Goal: Task Accomplishment & Management: Use online tool/utility

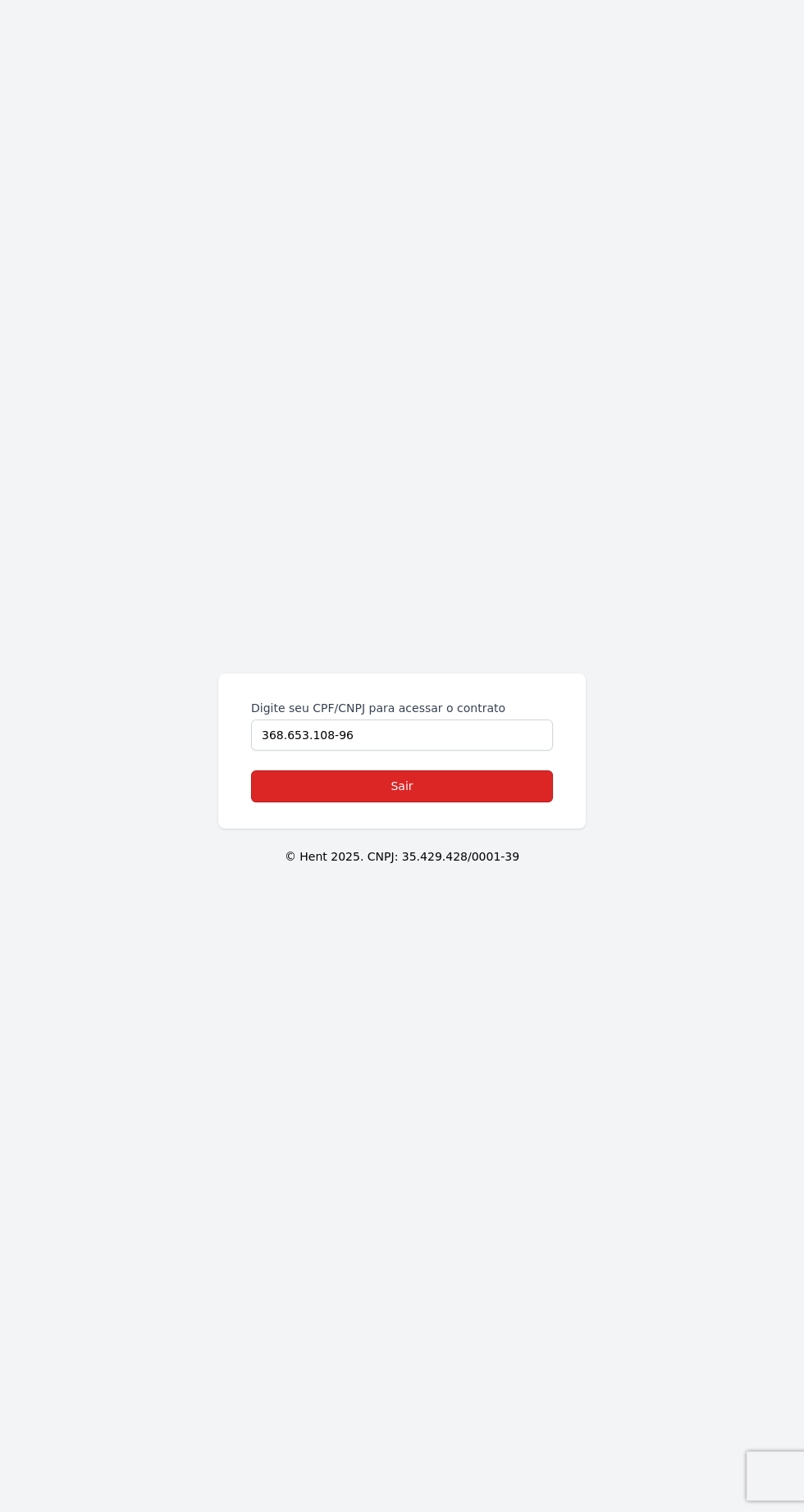
click at [505, 802] on link "Sair" at bounding box center [402, 787] width 302 height 32
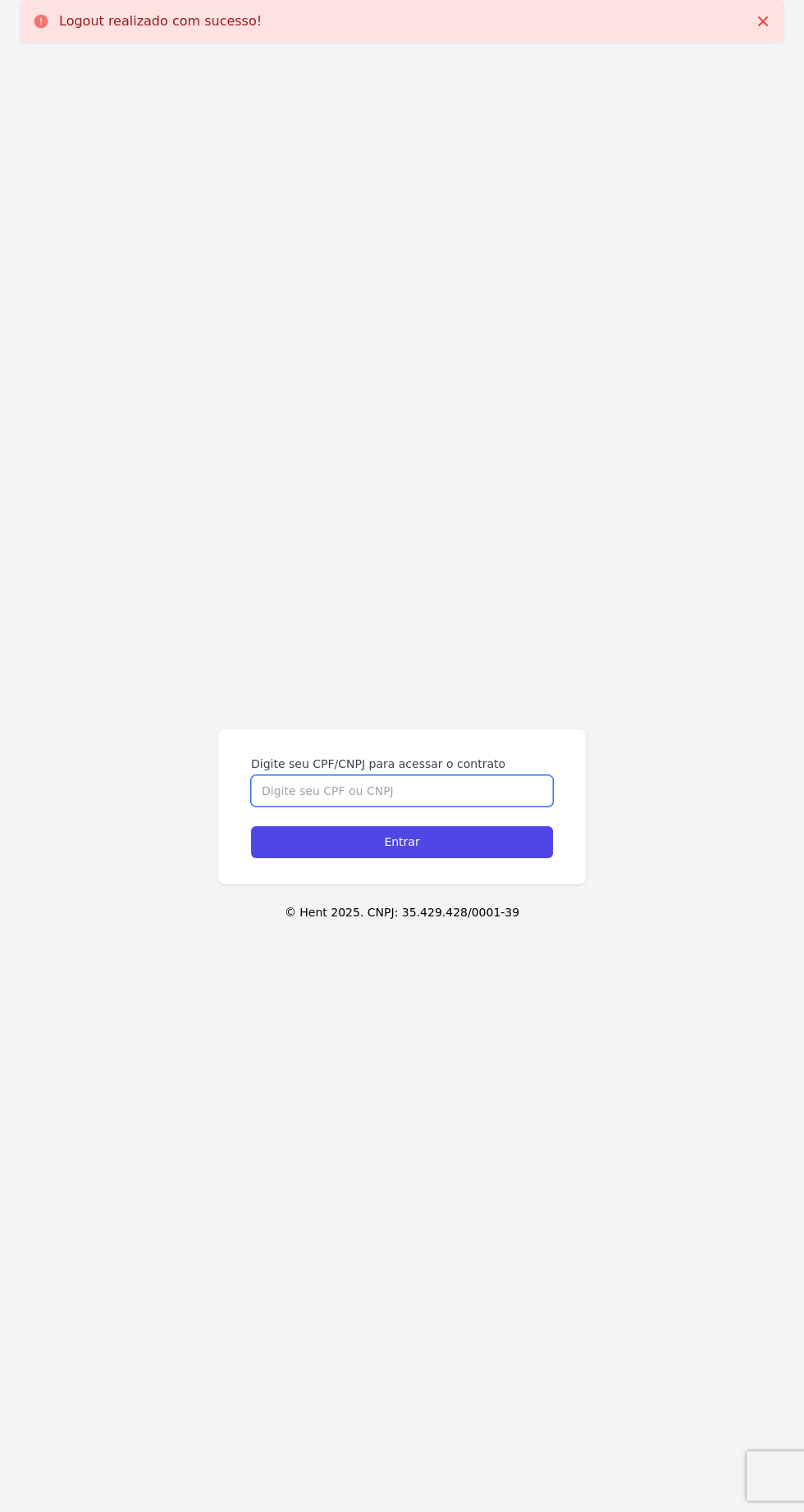
click at [469, 807] on input "Digite seu CPF/CNPJ para acessar o contrato" at bounding box center [402, 791] width 302 height 31
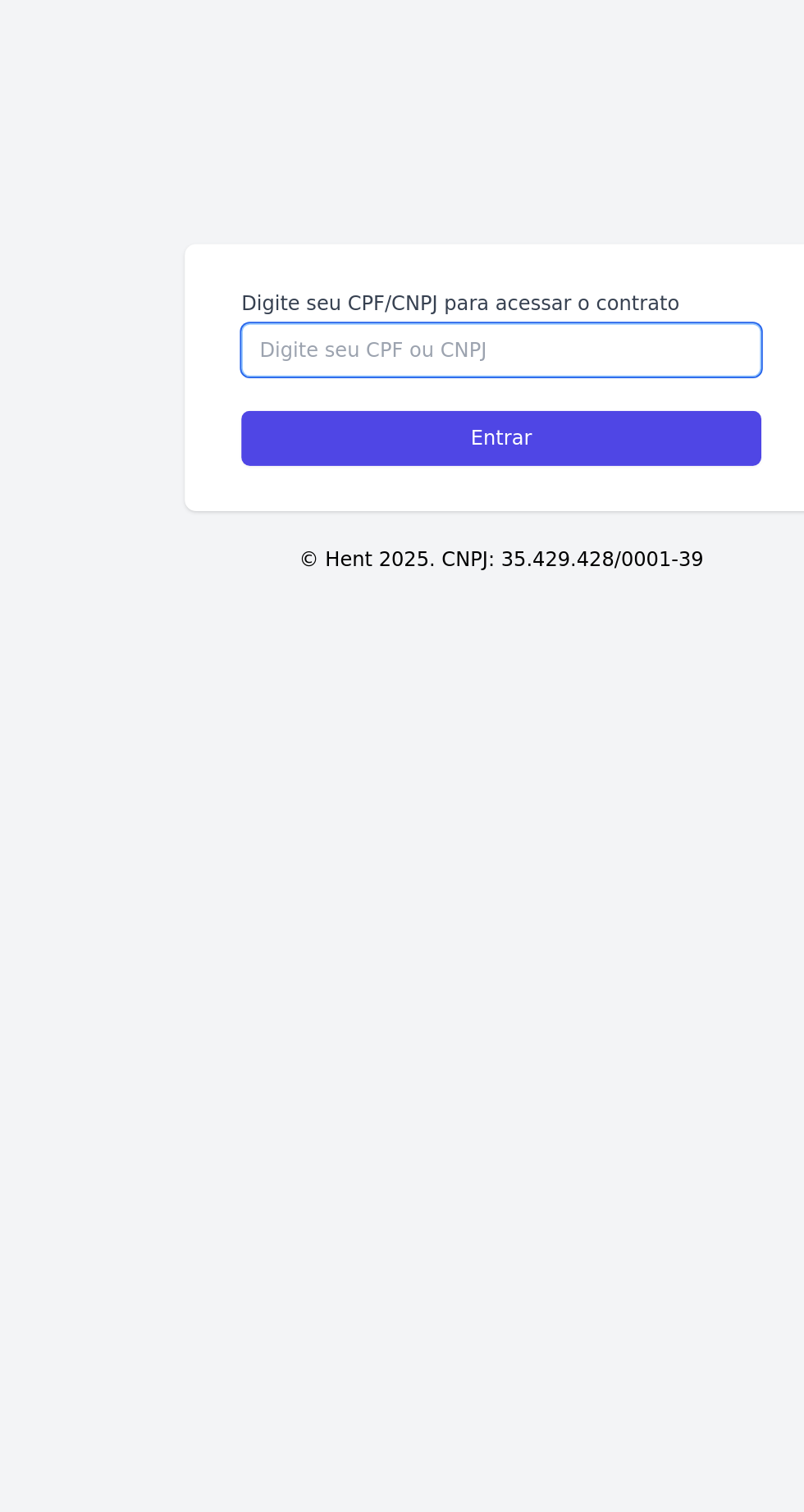
click at [454, 807] on input "Digite seu CPF/CNPJ para acessar o contrato" at bounding box center [402, 791] width 302 height 31
type input "4"
type input "36865310896"
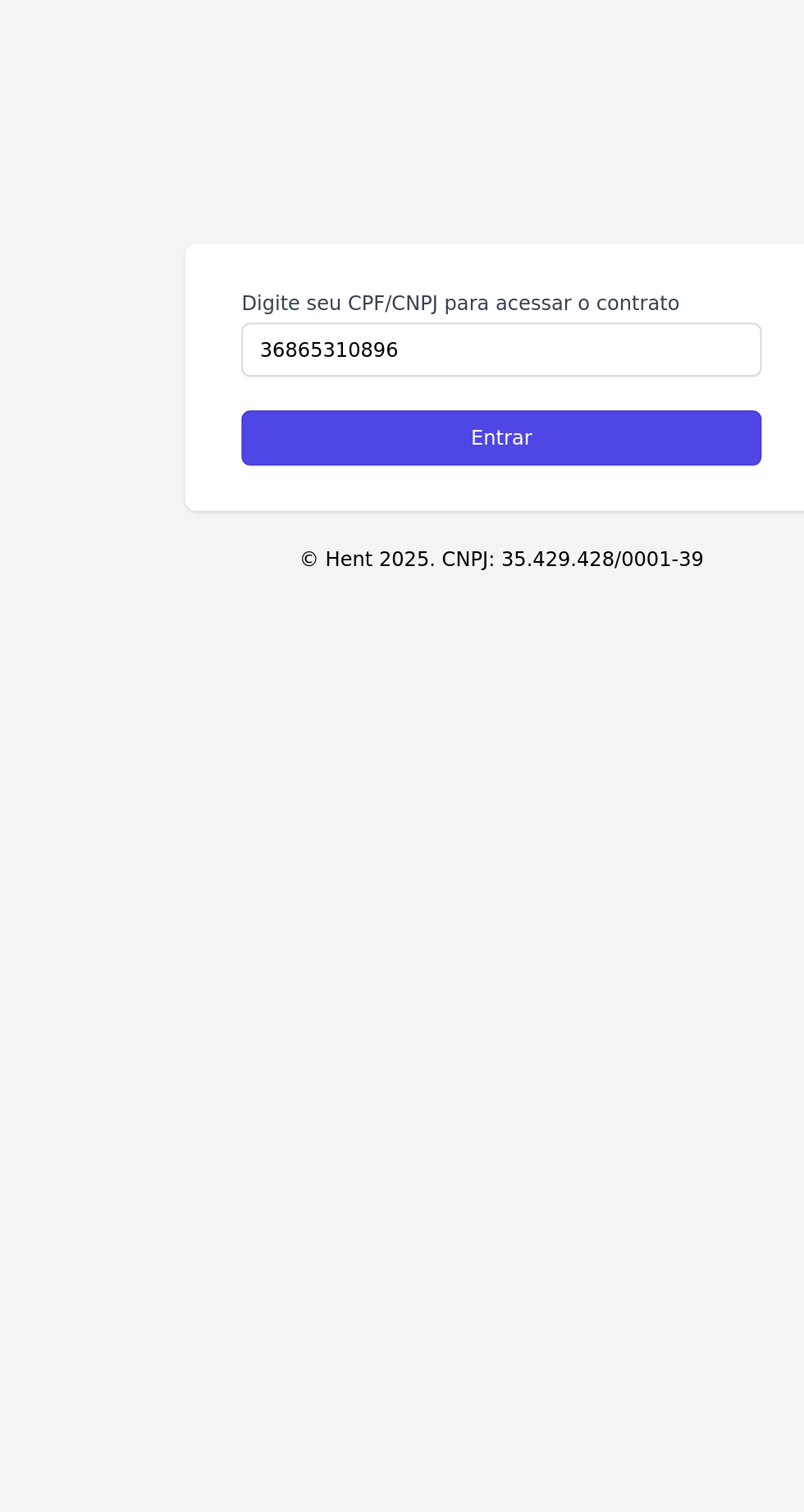
click at [515, 802] on input "Entrar" at bounding box center [402, 787] width 302 height 32
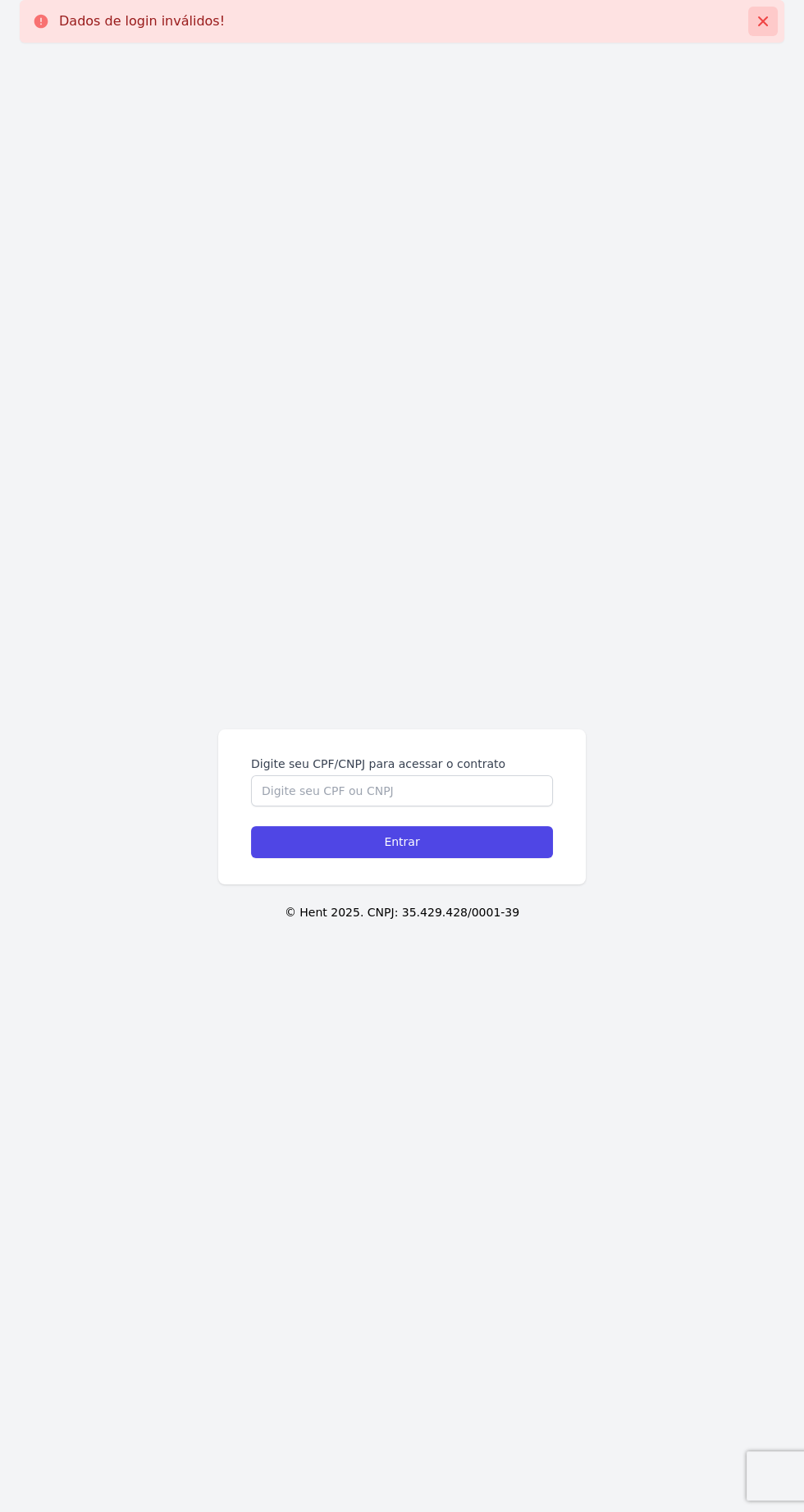
click at [762, 22] on icon at bounding box center [763, 21] width 9 height 9
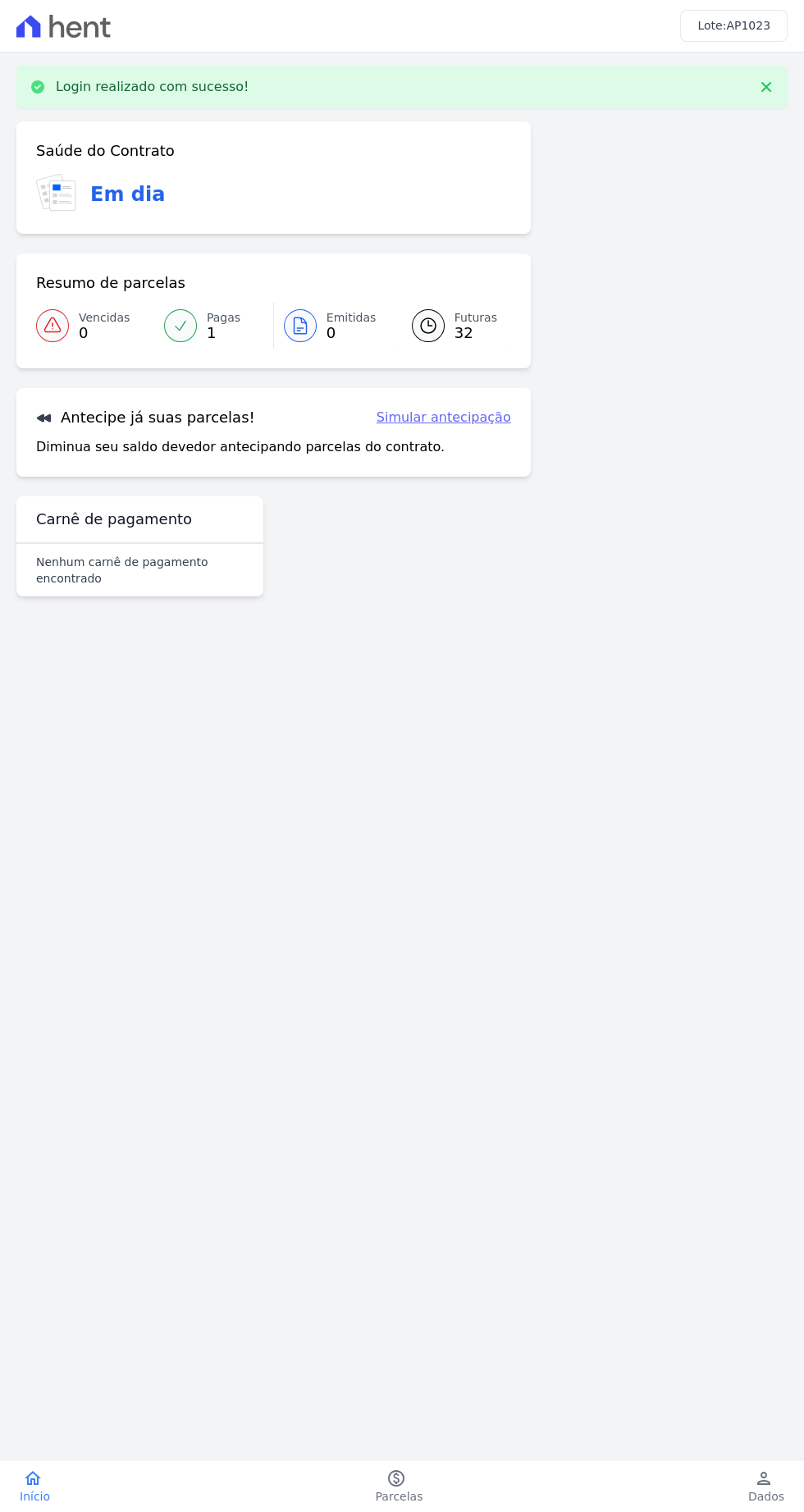
click at [114, 169] on div "Saúde do Contrato Em dia" at bounding box center [273, 177] width 514 height 112
click at [255, 327] on link "Pagas 1" at bounding box center [213, 326] width 119 height 46
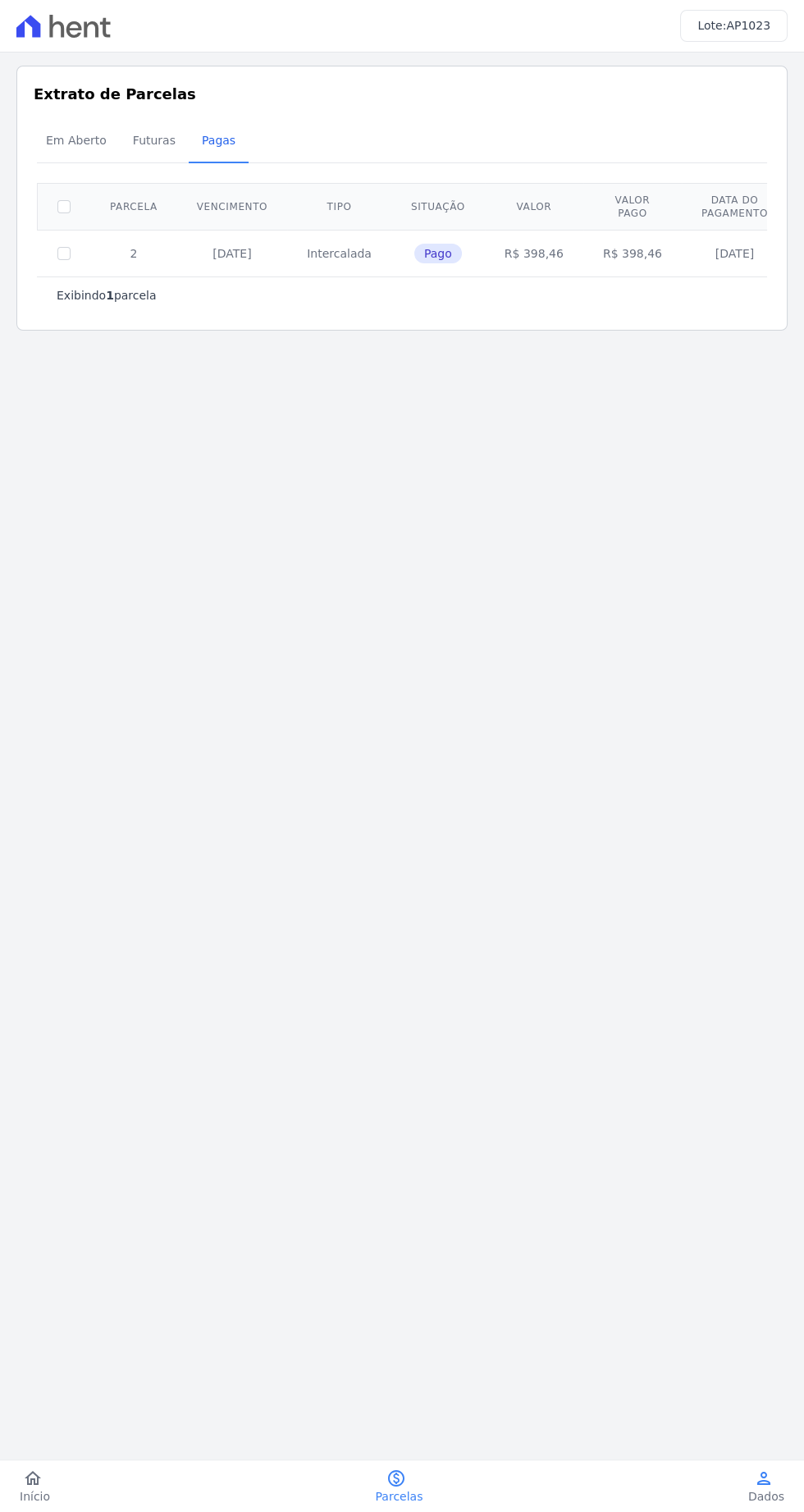
click at [759, 1482] on icon "person" at bounding box center [763, 1478] width 20 height 20
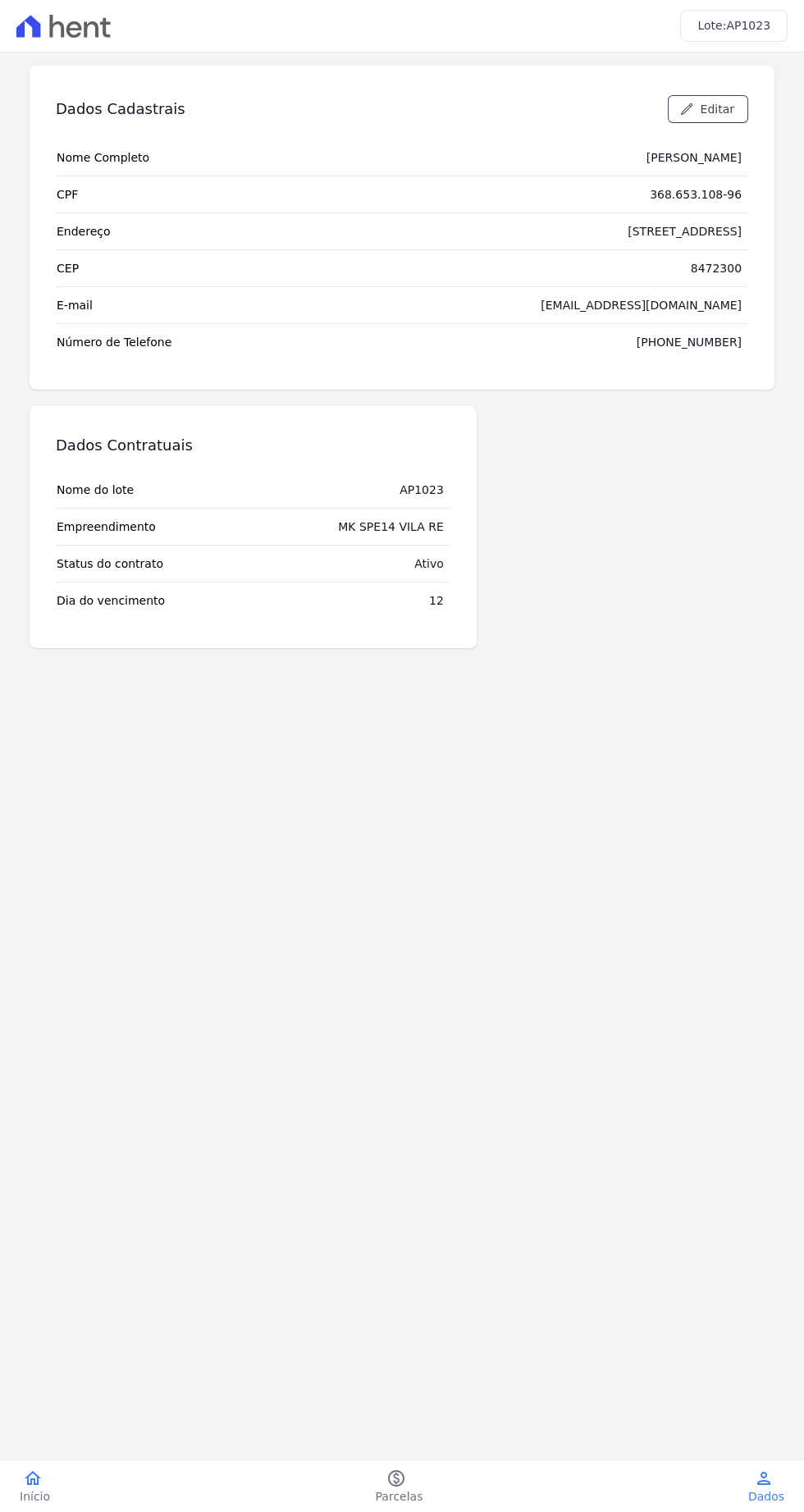
click at [39, 1484] on icon "home" at bounding box center [32, 1478] width 20 height 20
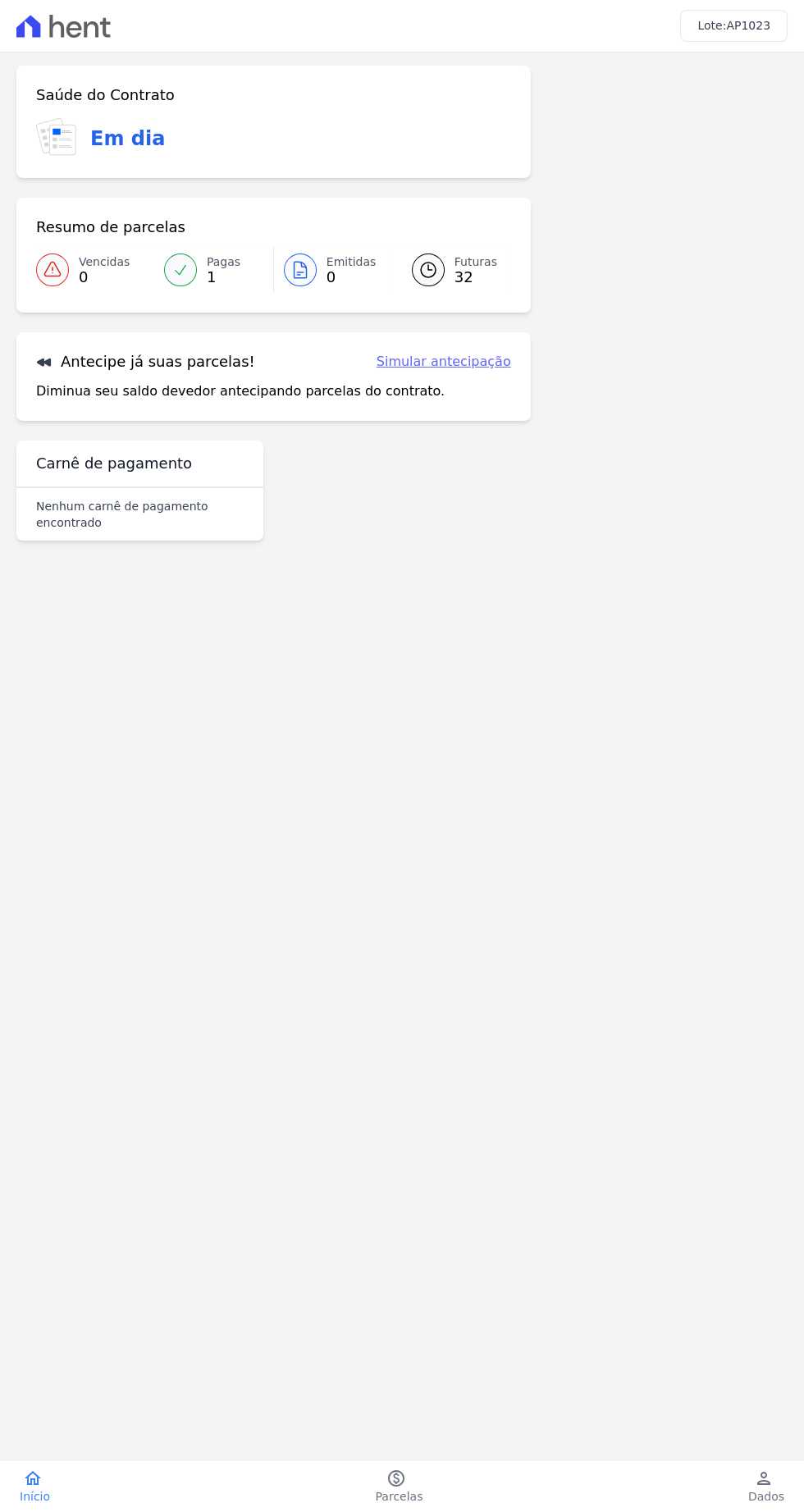
click at [51, 1475] on link "home Início" at bounding box center [34, 1486] width 69 height 36
click at [487, 360] on link "Simular antecipação" at bounding box center [444, 362] width 135 height 20
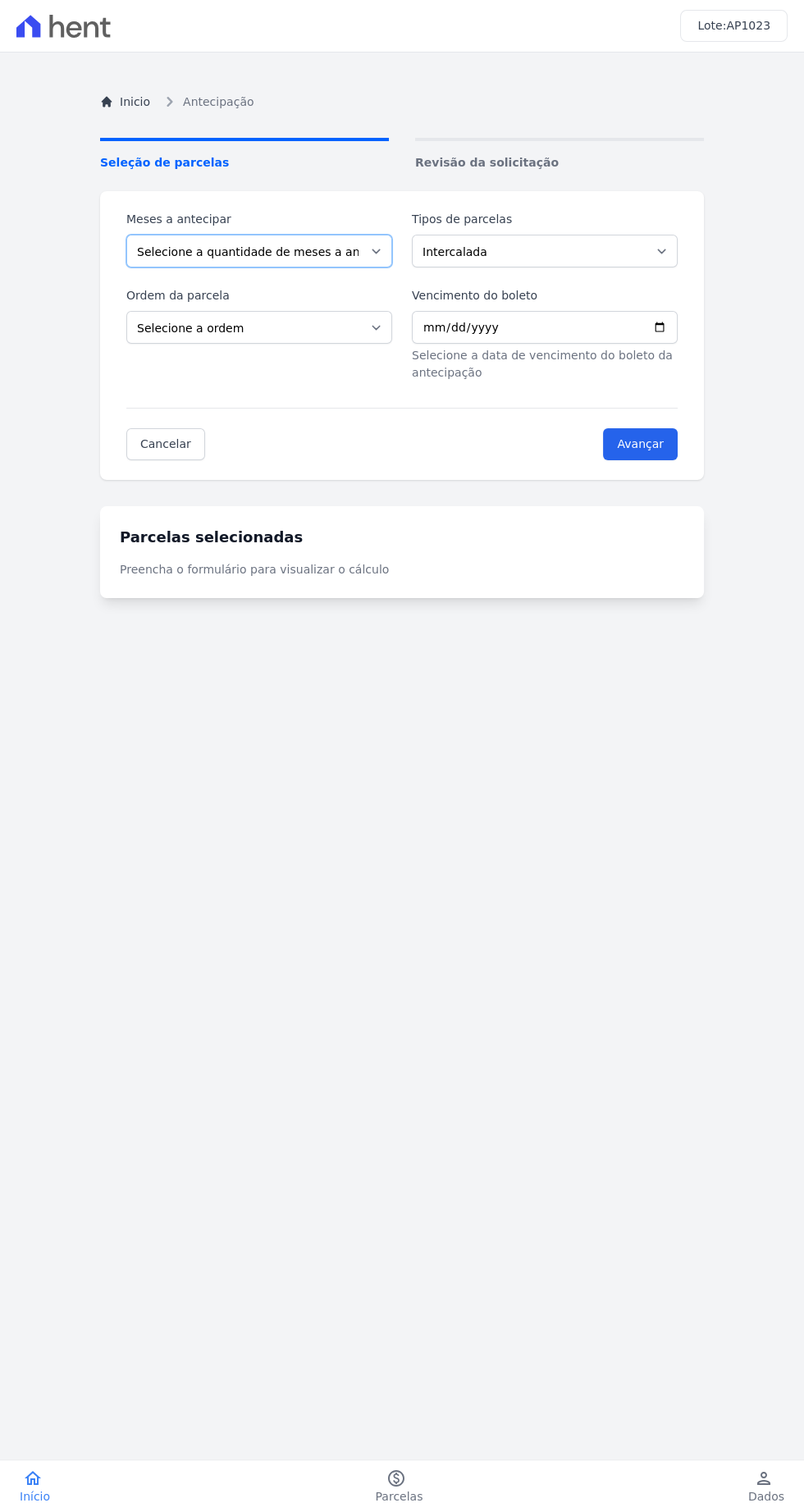
click at [336, 252] on select "Selecione a quantidade de meses a antecipar 1 2 3 4 5 6 7 8 9 10 11 12 13 14 15…" at bounding box center [259, 251] width 266 height 33
select select "1"
click at [126, 234] on select "Selecione a quantidade de meses a antecipar 1 2 3 4 5 6 7 8 9 10 11 12 13 14 15…" at bounding box center [259, 251] width 266 height 33
click at [637, 248] on select "Intercalada Sinal Parcela Normal" at bounding box center [545, 251] width 266 height 33
select select "standard"
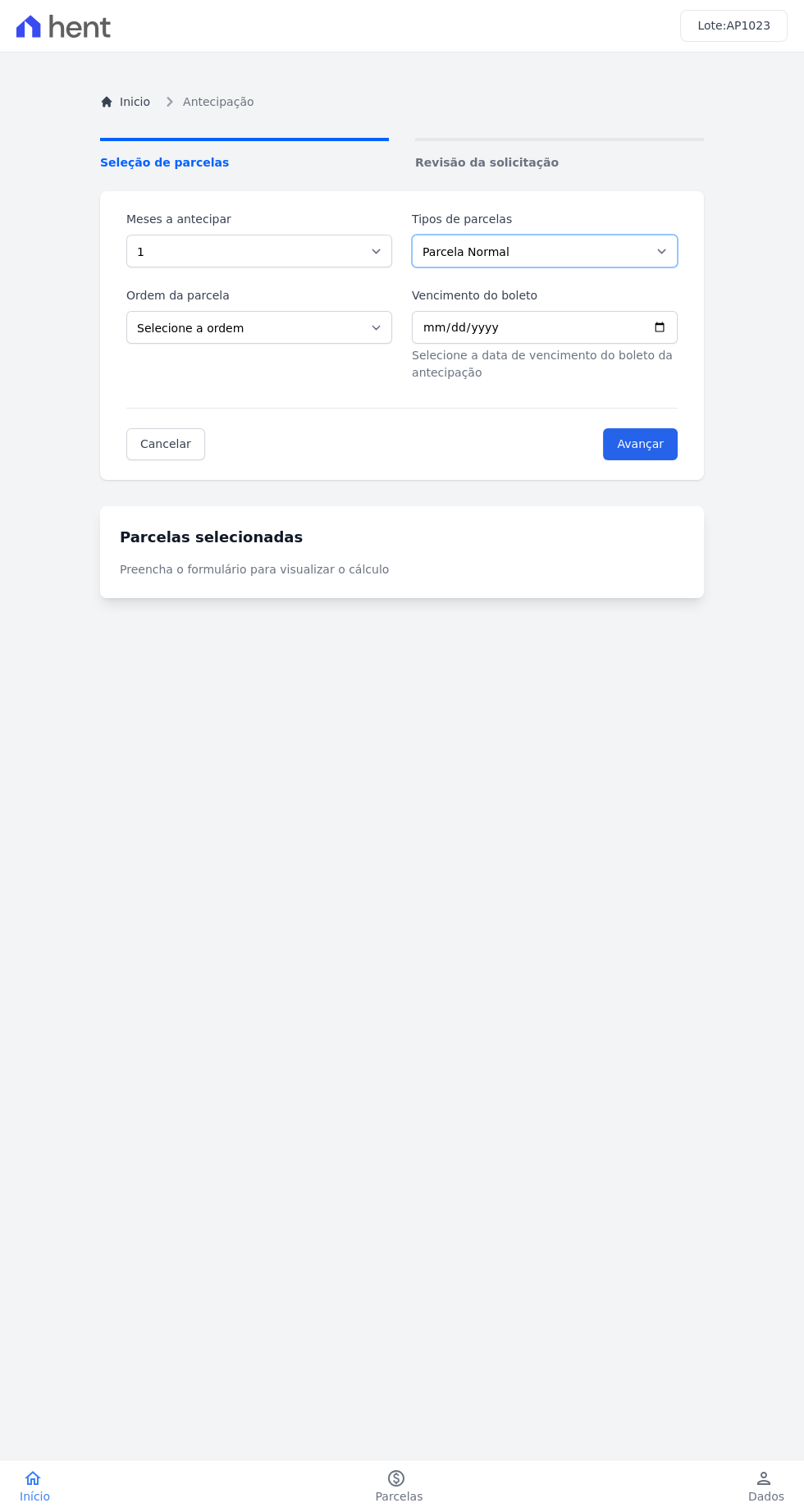
click at [412, 234] on select "Intercalada Sinal Parcela Normal" at bounding box center [545, 251] width 266 height 33
click at [355, 324] on select "Selecione a ordem Últimas parcelas Primeiras parcelas" at bounding box center [259, 327] width 266 height 33
select select "beginning"
click at [126, 311] on select "Selecione a ordem Últimas parcelas Primeiras parcelas" at bounding box center [259, 327] width 266 height 33
click at [639, 339] on input "Vencimento do boleto" at bounding box center [545, 327] width 266 height 33
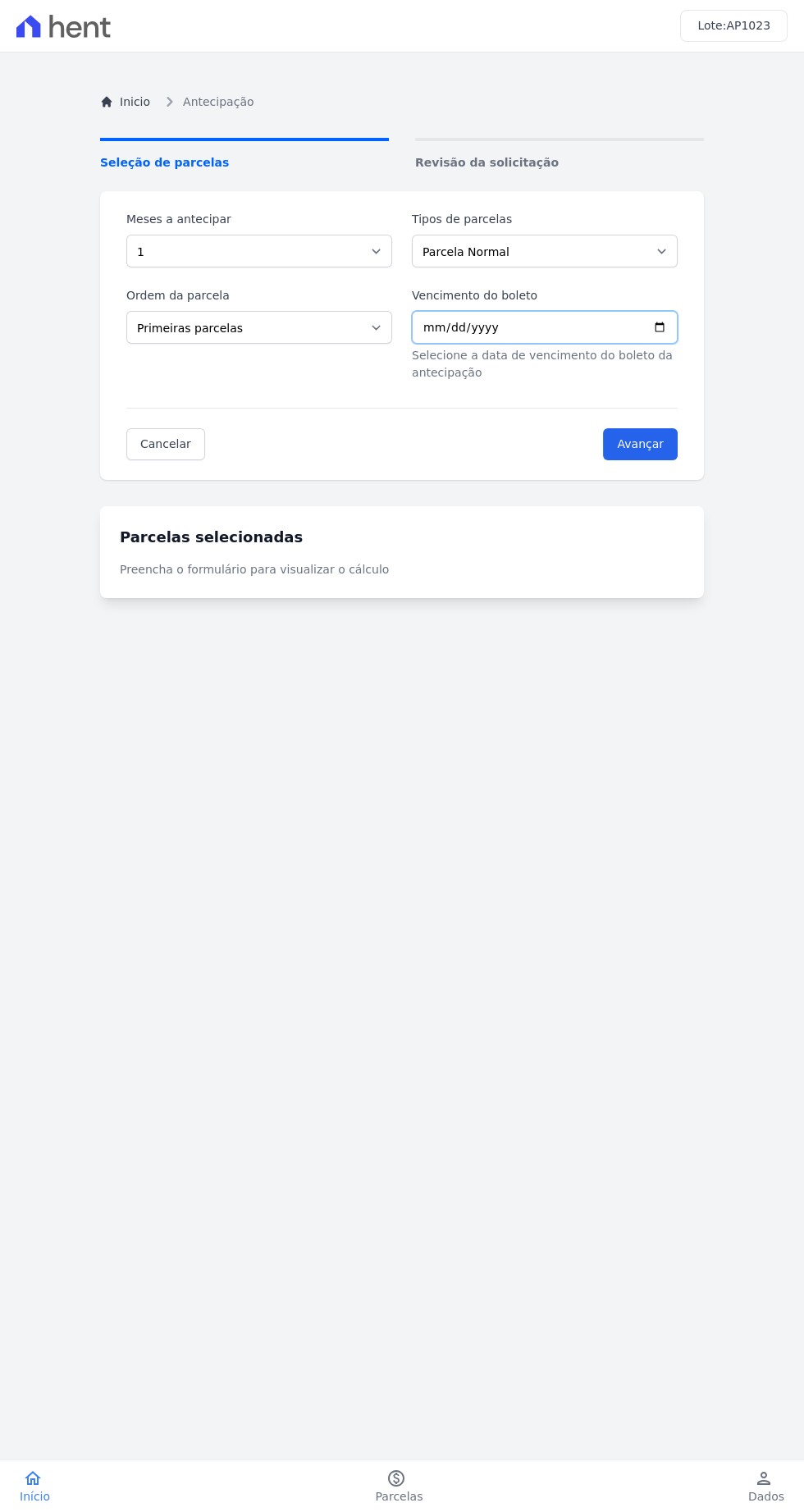
type input "2025-09-25"
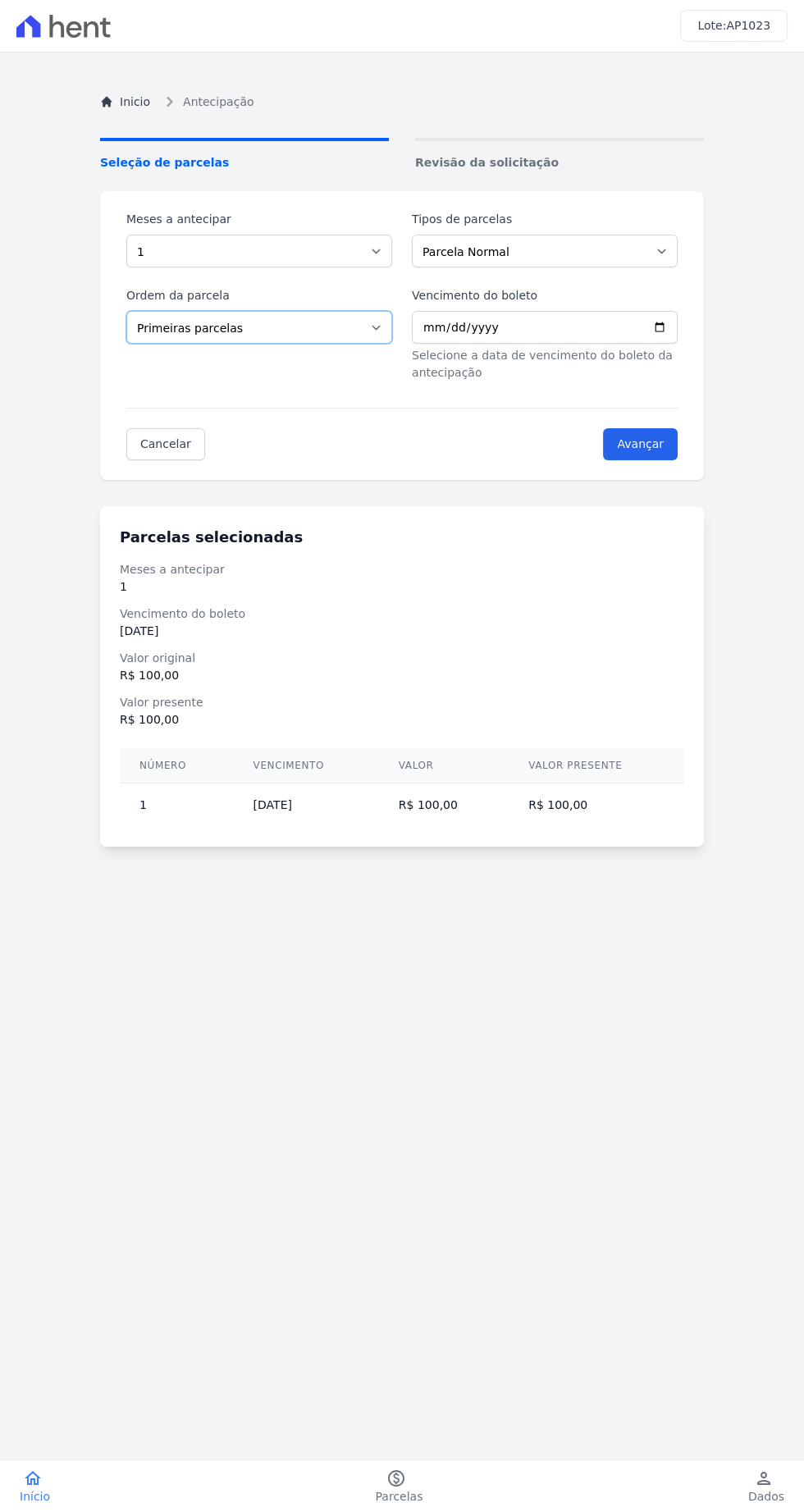
click at [332, 311] on select "Selecione a ordem Últimas parcelas Primeiras parcelas" at bounding box center [259, 327] width 266 height 33
select select "ending"
click at [126, 311] on select "Selecione a ordem Últimas parcelas Primeiras parcelas" at bounding box center [259, 327] width 266 height 33
click at [675, 443] on input "Avançar" at bounding box center [640, 444] width 75 height 32
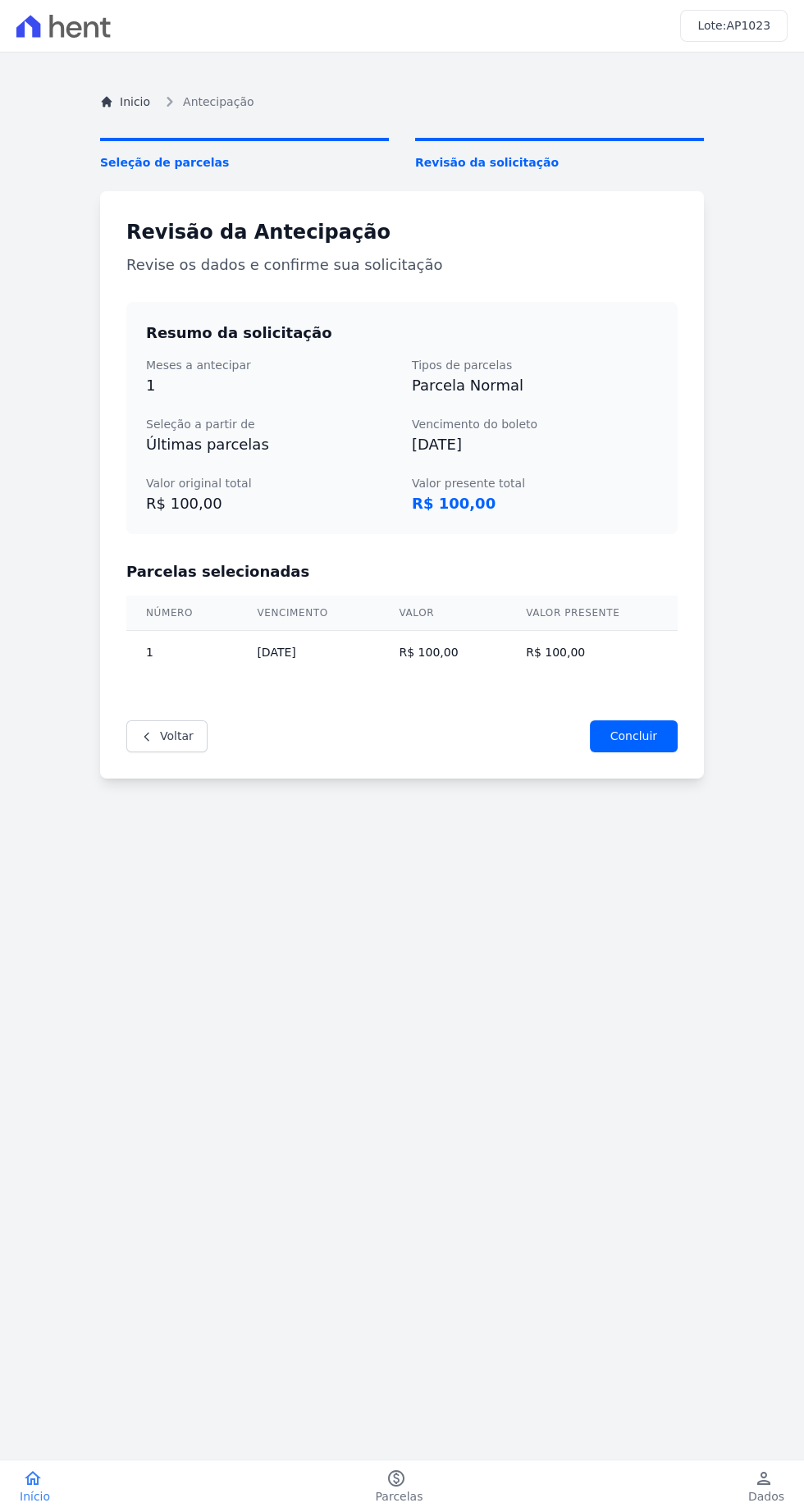
click at [681, 426] on div "Revisão da Antecipação Revise os dados e confirme sua solicitação Resumo da sol…" at bounding box center [402, 484] width 604 height 588
click at [158, 736] on link "Voltar" at bounding box center [167, 737] width 82 height 32
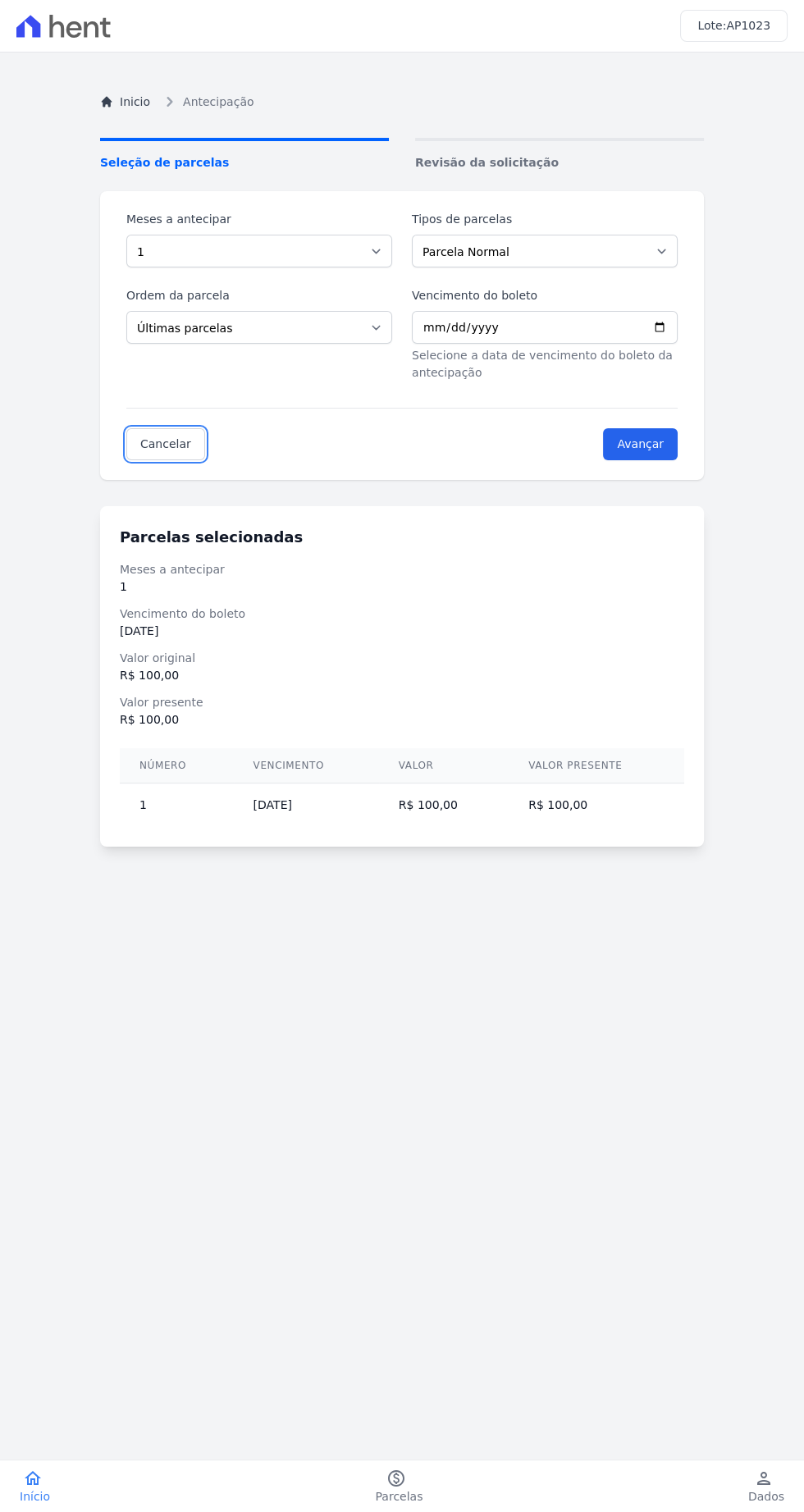
click at [179, 452] on link "Cancelar" at bounding box center [165, 444] width 79 height 32
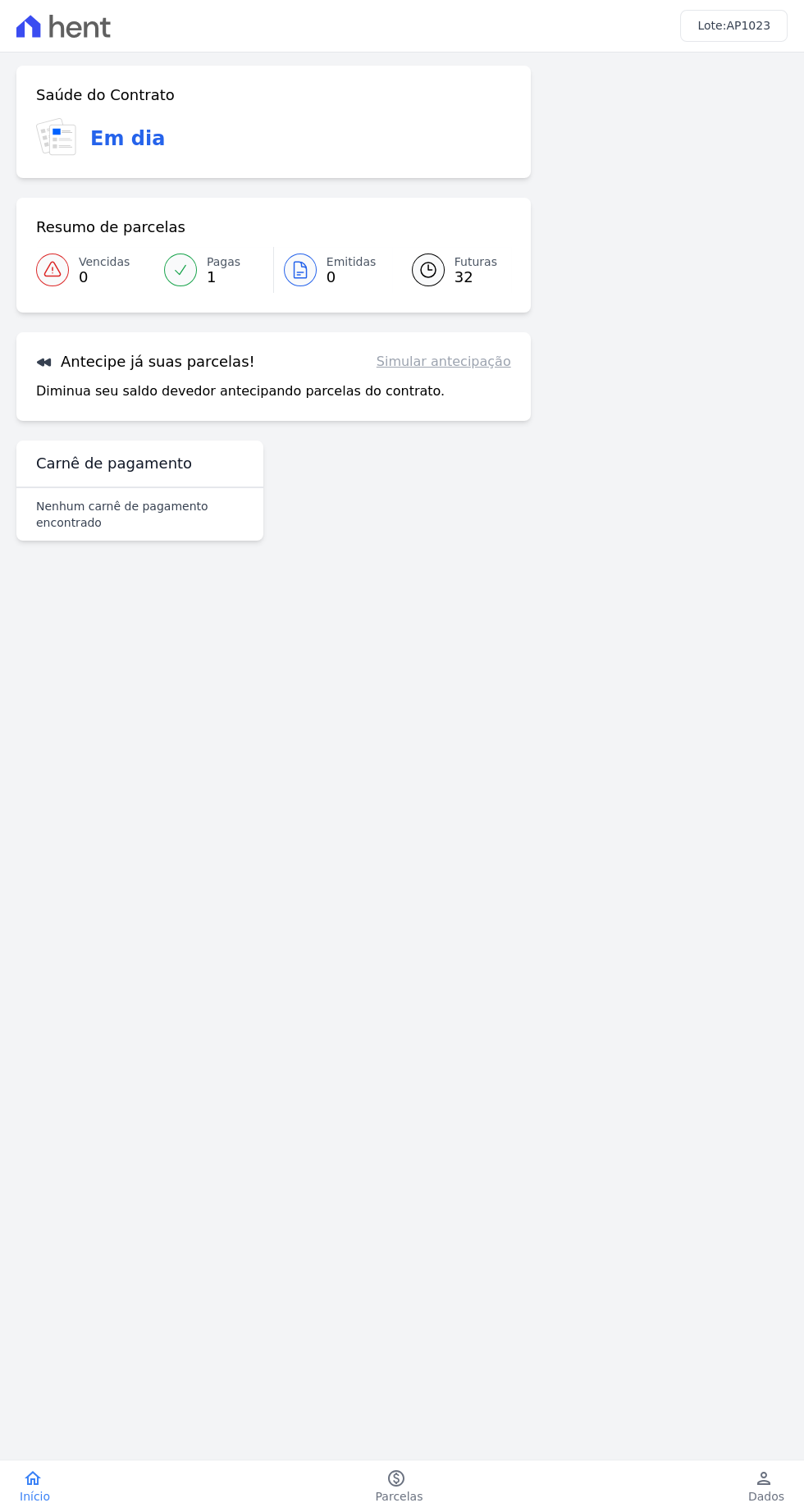
click at [213, 271] on span "1" at bounding box center [223, 277] width 33 height 13
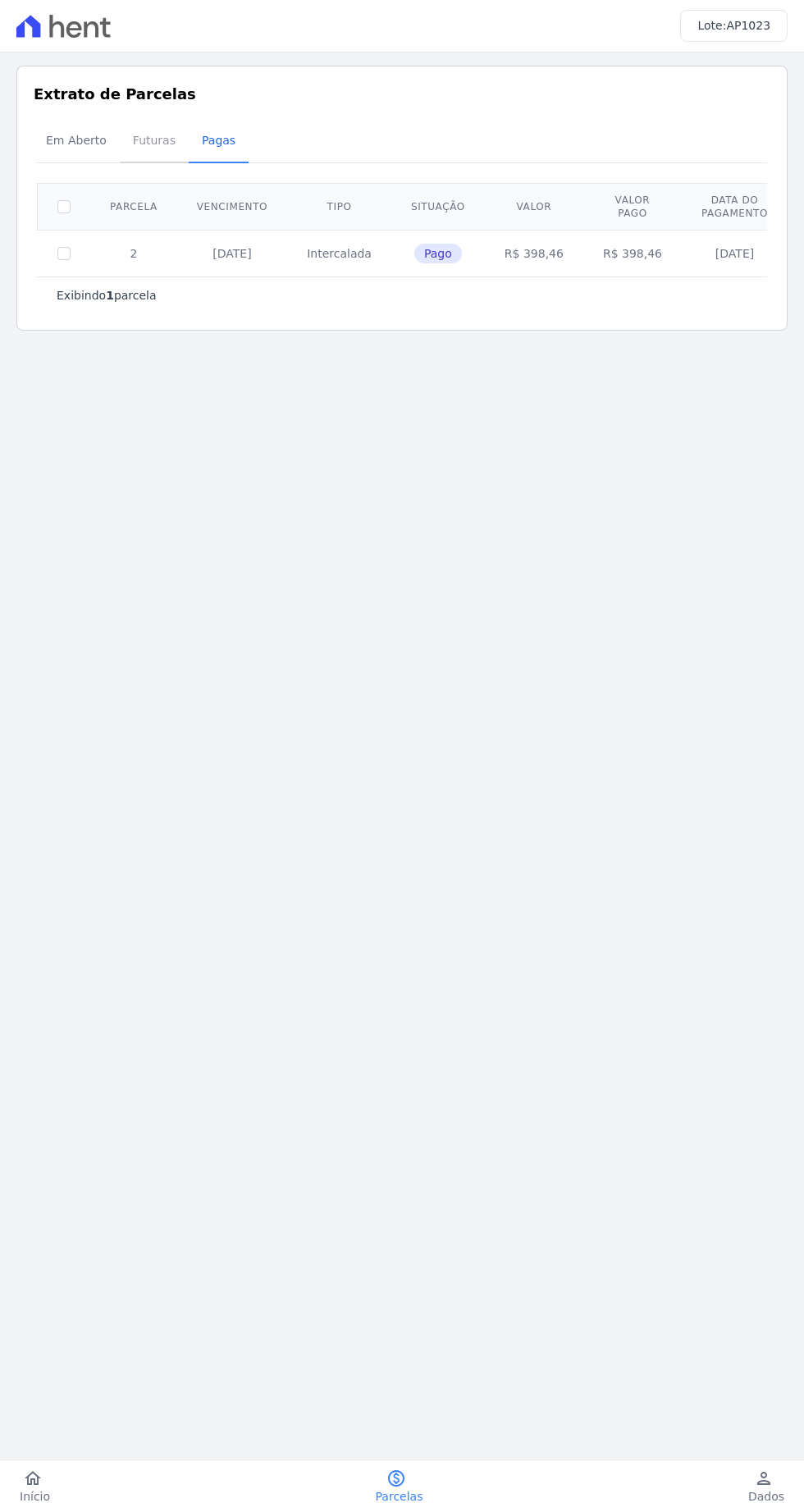
click at [142, 140] on span "Futuras" at bounding box center [155, 140] width 63 height 33
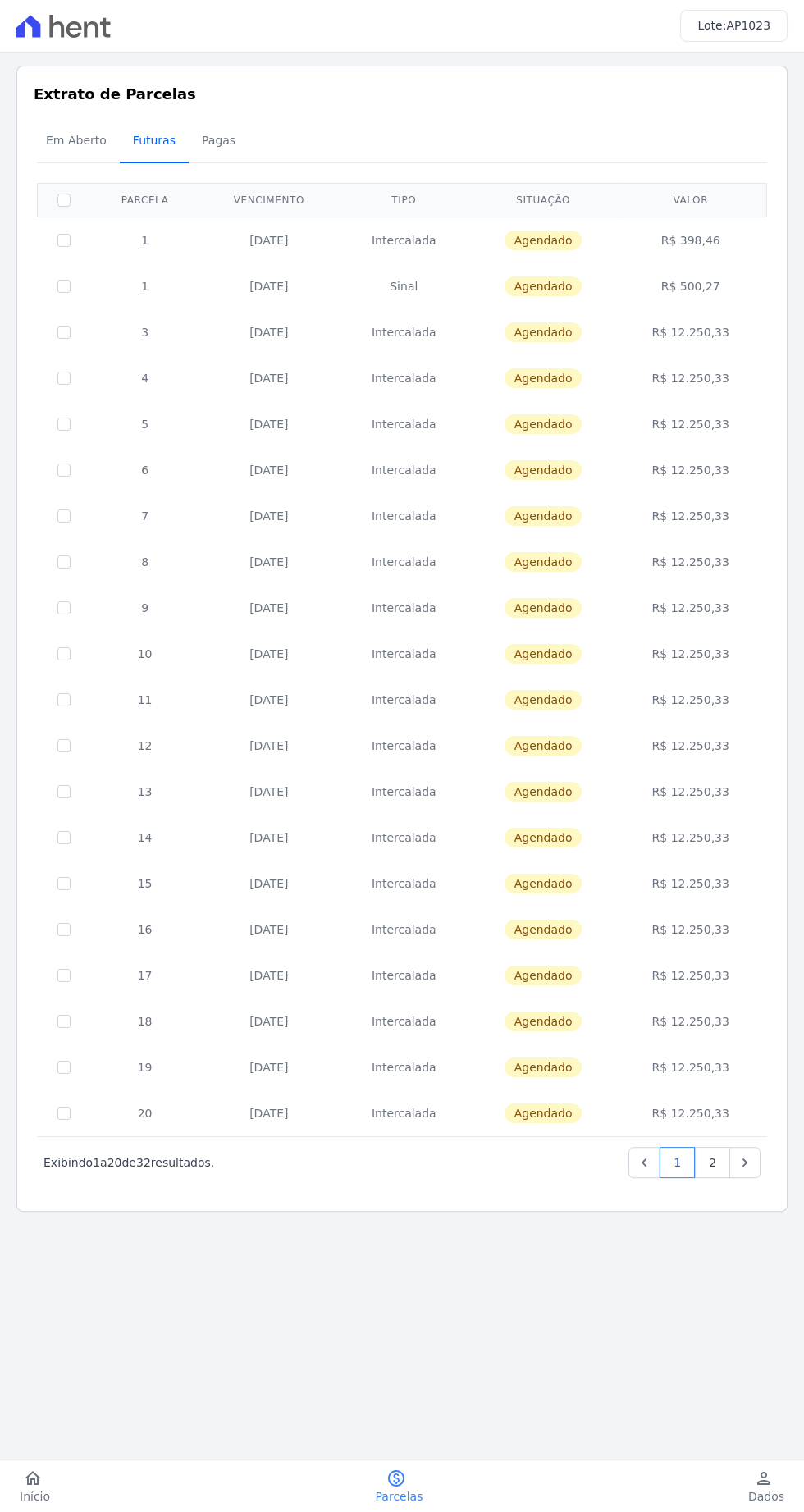
click at [123, 140] on span "Futuras" at bounding box center [155, 140] width 63 height 33
click at [64, 247] on input "checkbox" at bounding box center [65, 240] width 13 height 13
checkbox input "true"
click at [64, 247] on input "checkbox" at bounding box center [65, 240] width 13 height 13
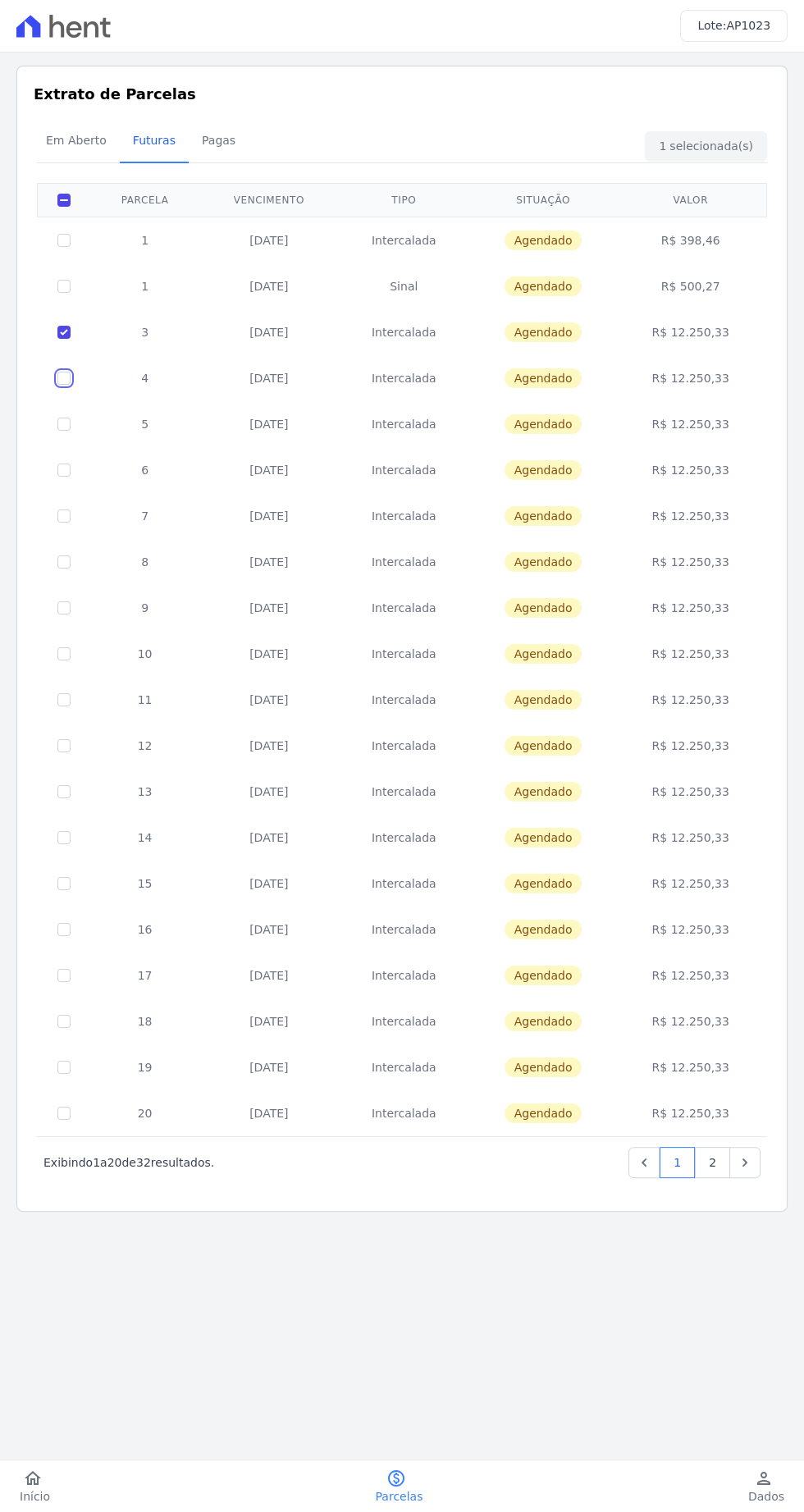
checkbox input "true"
click at [65, 247] on input "checkbox" at bounding box center [65, 240] width 13 height 13
checkbox input "false"
click at [717, 374] on td "R$ 12.250,33" at bounding box center [690, 378] width 147 height 46
click at [570, 379] on span "Agendado" at bounding box center [544, 378] width 78 height 20
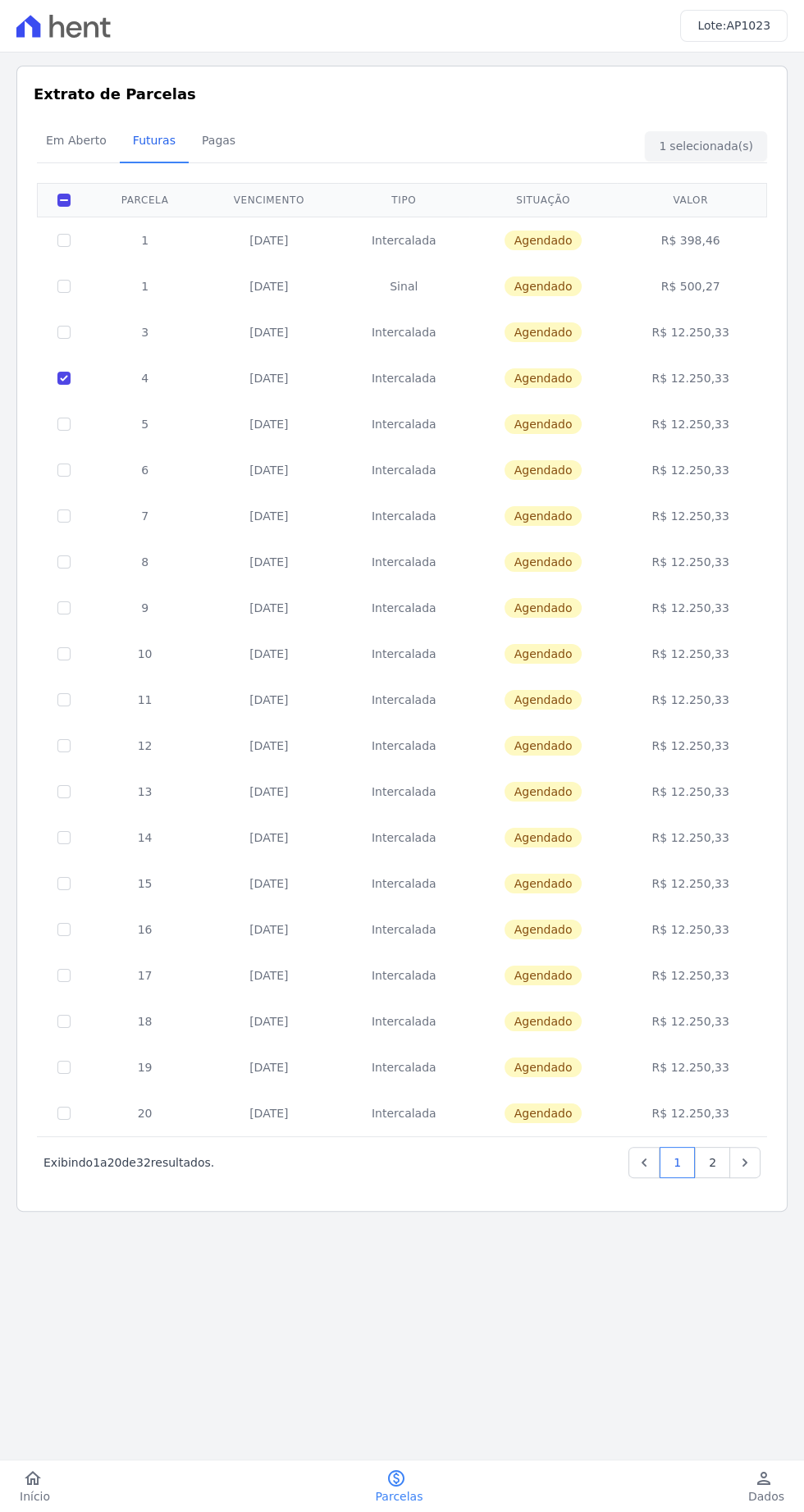
click at [444, 386] on td "Intercalada" at bounding box center [403, 378] width 131 height 46
click at [51, 1508] on div "home Início home Início paid Parcelas paid Parcelas person Dados person Dados l…" at bounding box center [402, 1486] width 804 height 51
click at [21, 1461] on div "home Início home Início paid Parcelas paid Parcelas person Dados person Dados l…" at bounding box center [402, 1486] width 804 height 51
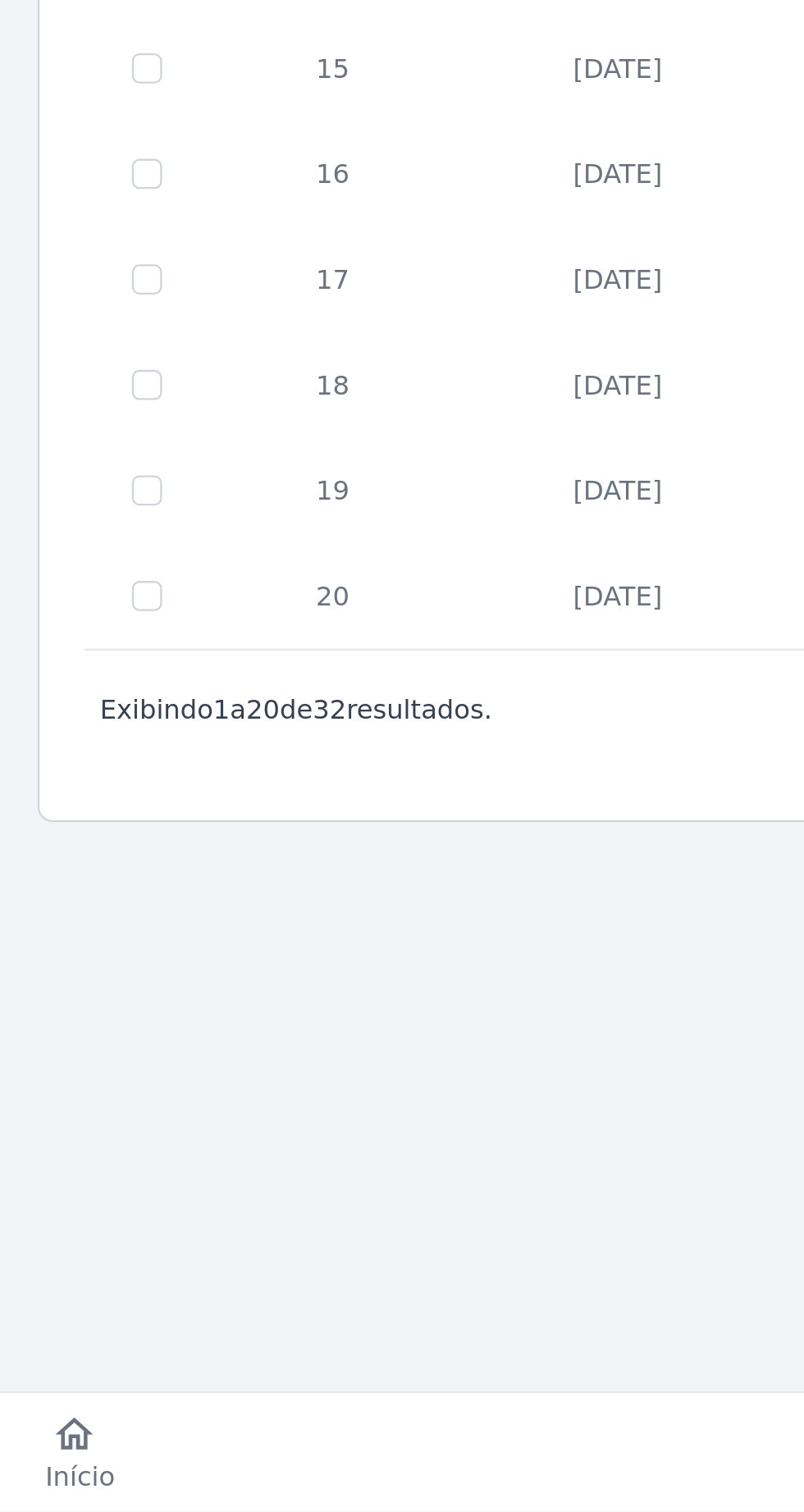
click at [27, 1509] on div "home Início home Início paid Parcelas paid Parcelas person Dados person Dados l…" at bounding box center [402, 1486] width 804 height 51
click at [33, 1495] on span "Início" at bounding box center [35, 1496] width 30 height 16
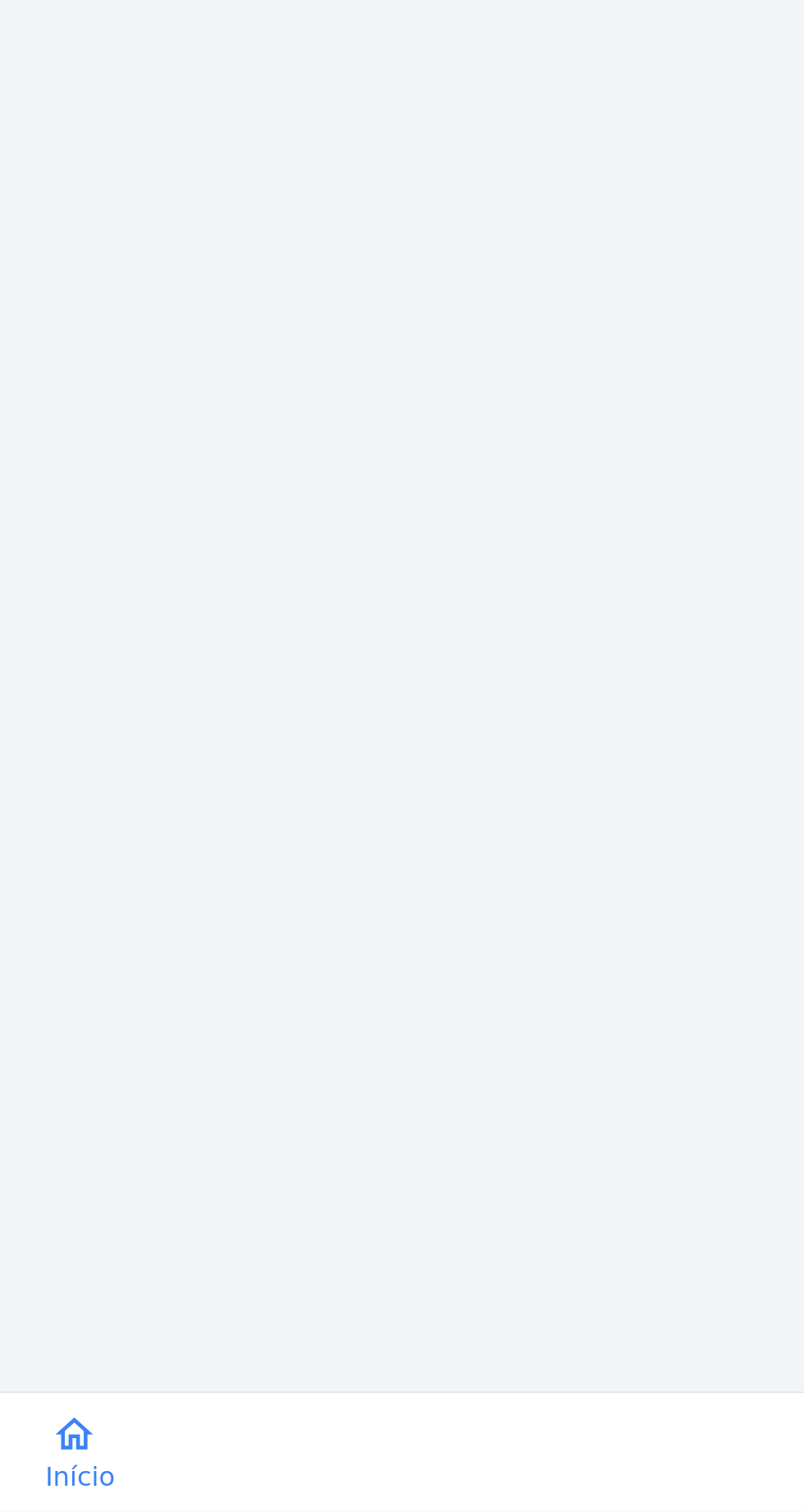
click at [38, 1488] on span "Início" at bounding box center [35, 1496] width 30 height 16
click at [33, 1490] on span "Início" at bounding box center [35, 1496] width 30 height 16
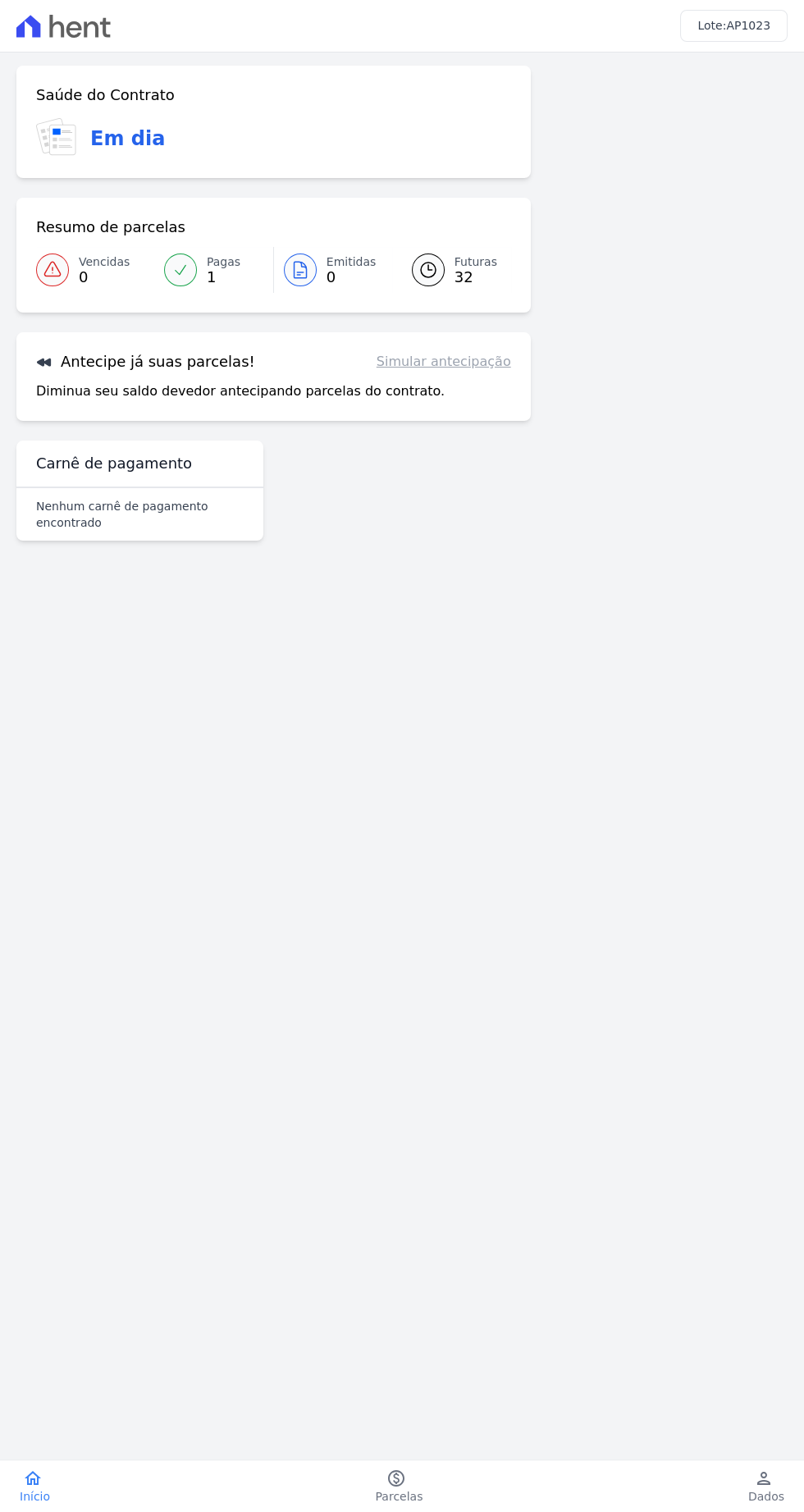
click at [470, 279] on span "32" at bounding box center [476, 277] width 43 height 13
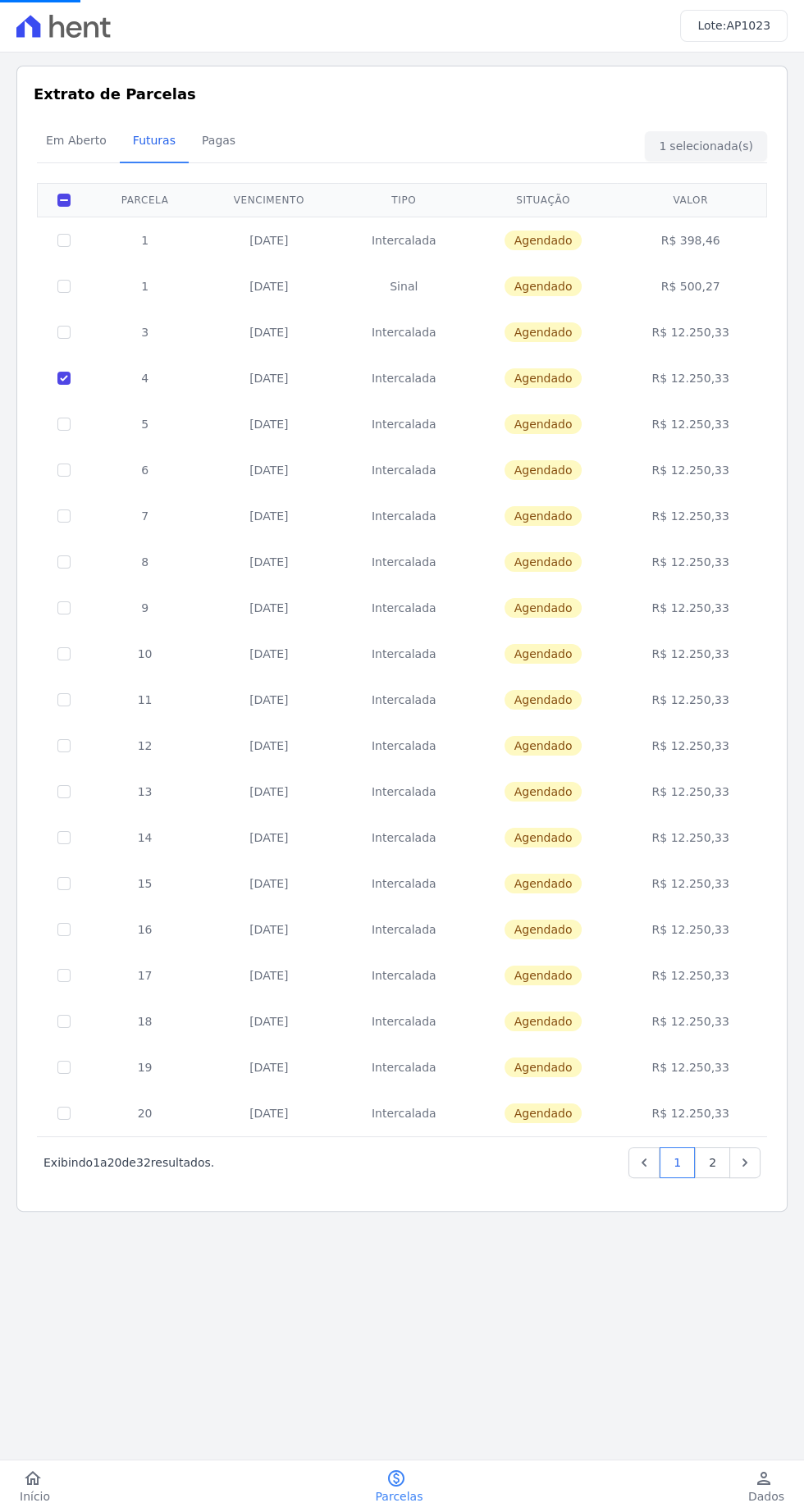
click at [479, 263] on td "Agendado" at bounding box center [543, 286] width 148 height 46
click at [718, 382] on td "R$ 12.250,33" at bounding box center [690, 378] width 147 height 46
click at [700, 390] on td "R$ 12.250,33" at bounding box center [690, 378] width 147 height 46
click at [727, 364] on td "R$ 12.250,33" at bounding box center [690, 378] width 147 height 46
click at [734, 365] on td "R$ 12.250,33" at bounding box center [690, 378] width 147 height 46
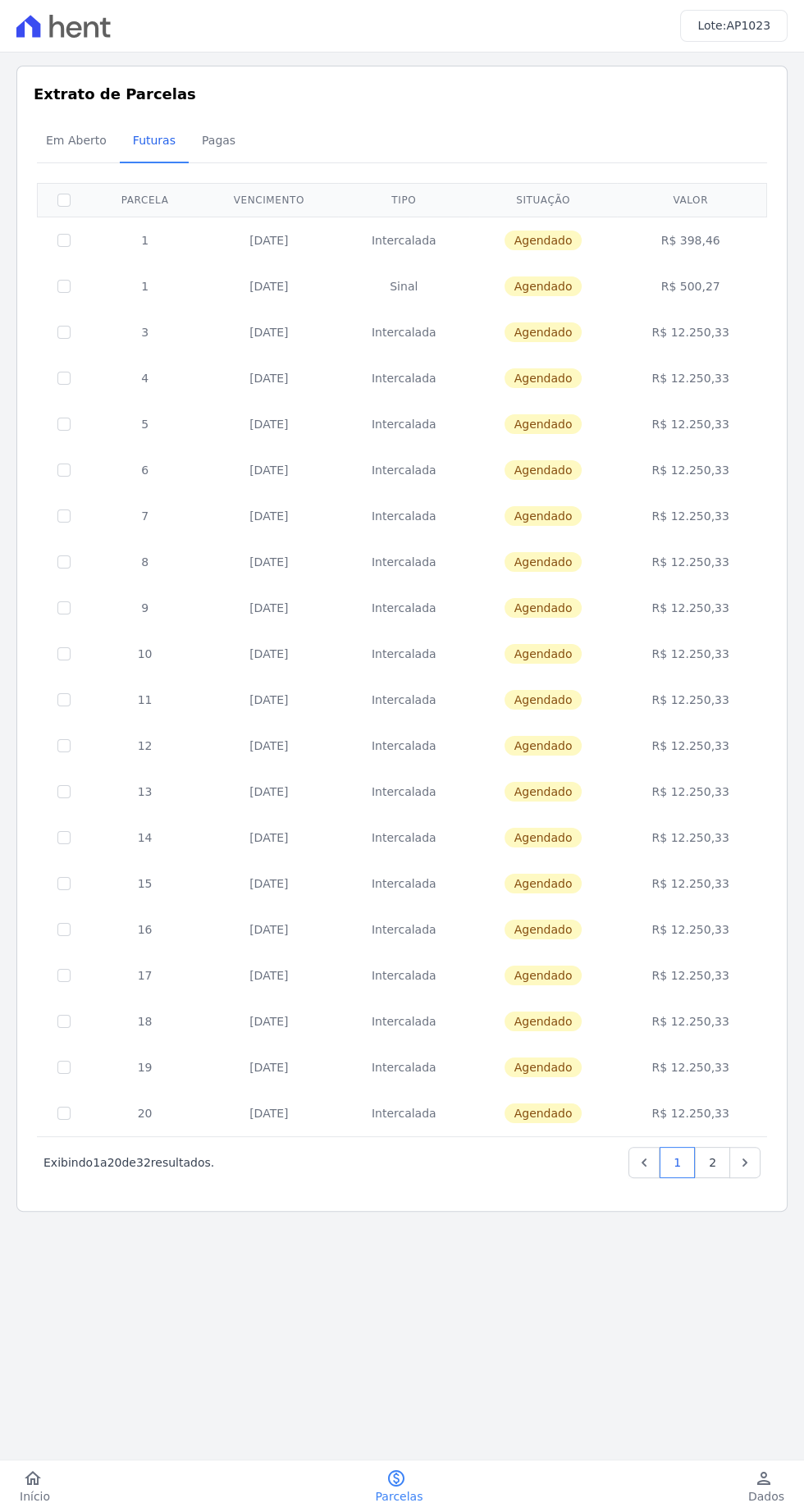
click at [424, 1420] on main "Listagem de parcelas Baixar PDF Extrato de Parcelas Em [GEOGRAPHIC_DATA] Futura…" at bounding box center [402, 736] width 804 height 1368
click at [780, 1473] on link "person Dados" at bounding box center [767, 1486] width 76 height 36
